Goal: Information Seeking & Learning: Check status

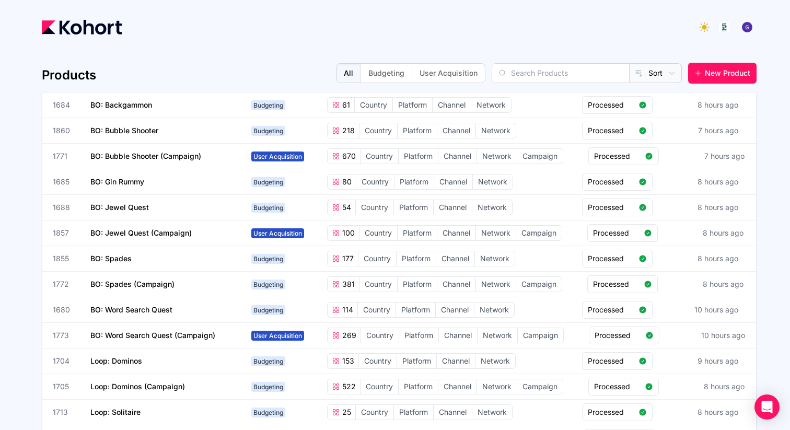
click at [627, 36] on div at bounding box center [399, 27] width 715 height 21
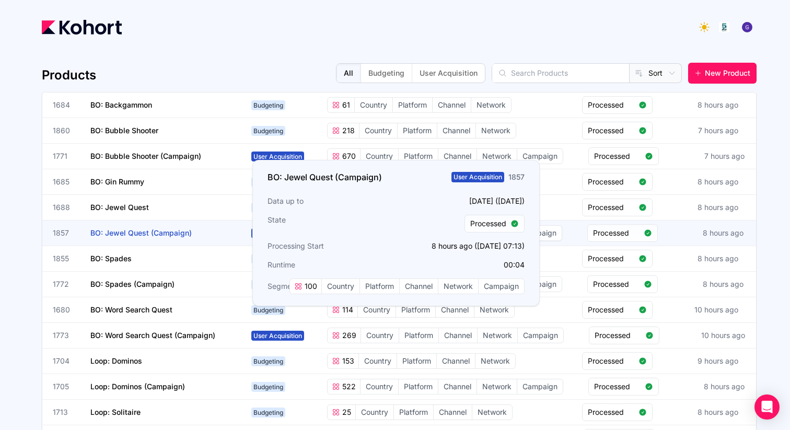
click at [117, 233] on span "BO: Jewel Quest (Campaign)" at bounding box center [140, 232] width 101 height 9
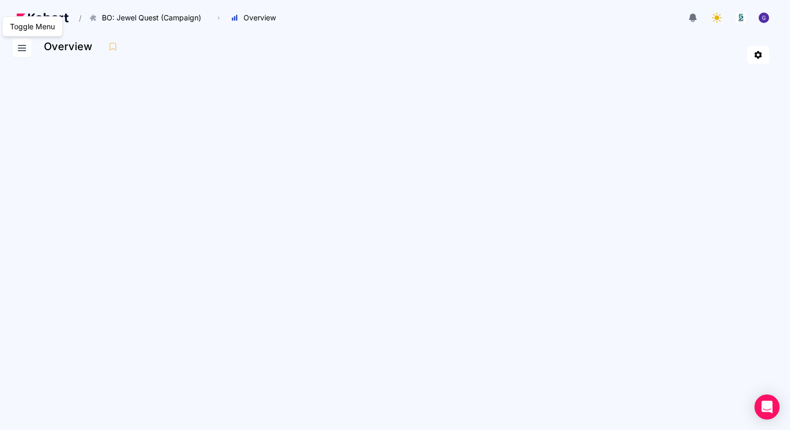
click at [22, 49] on icon at bounding box center [22, 48] width 13 height 13
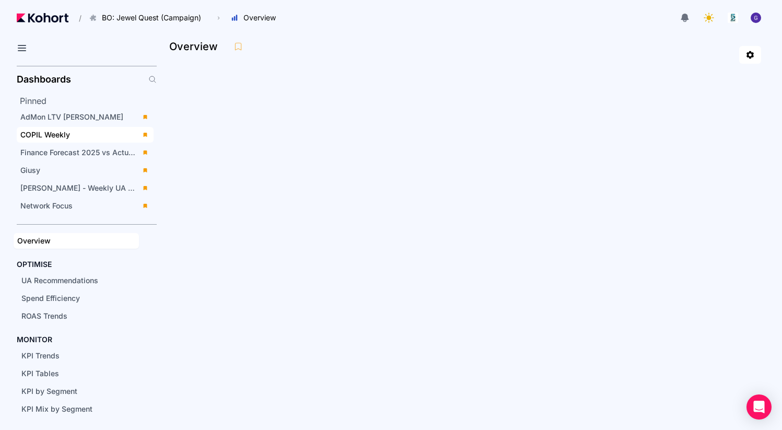
click at [39, 137] on span "COPIL Weekly" at bounding box center [45, 134] width 50 height 9
click at [19, 47] on icon at bounding box center [22, 48] width 13 height 13
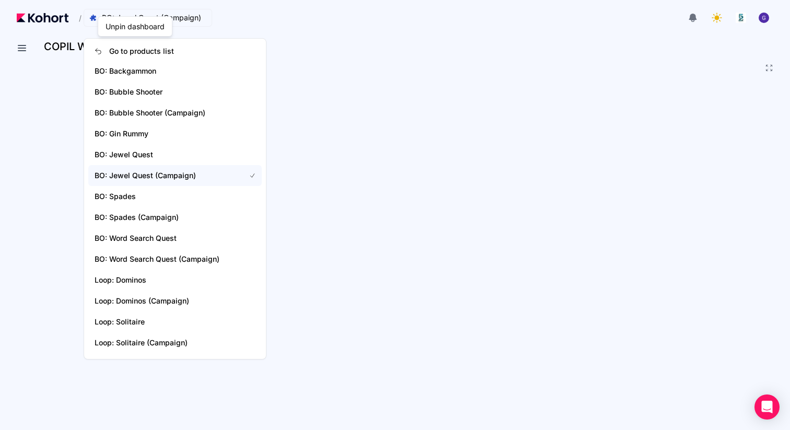
click at [97, 19] on span "BO: Jewel Quest (Campaign)" at bounding box center [147, 18] width 117 height 10
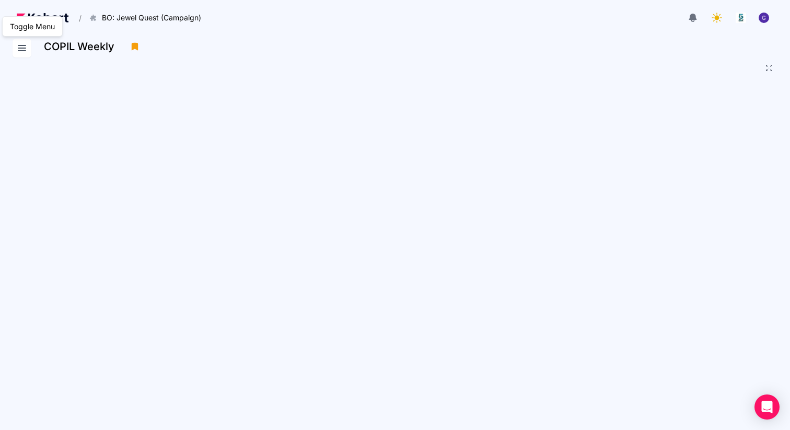
click at [14, 45] on button at bounding box center [22, 48] width 19 height 19
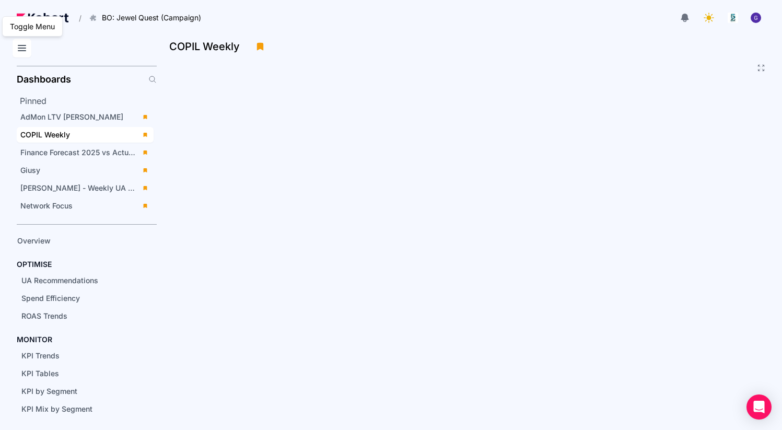
click at [20, 46] on icon at bounding box center [22, 48] width 13 height 13
